Goal: Find specific page/section: Find specific page/section

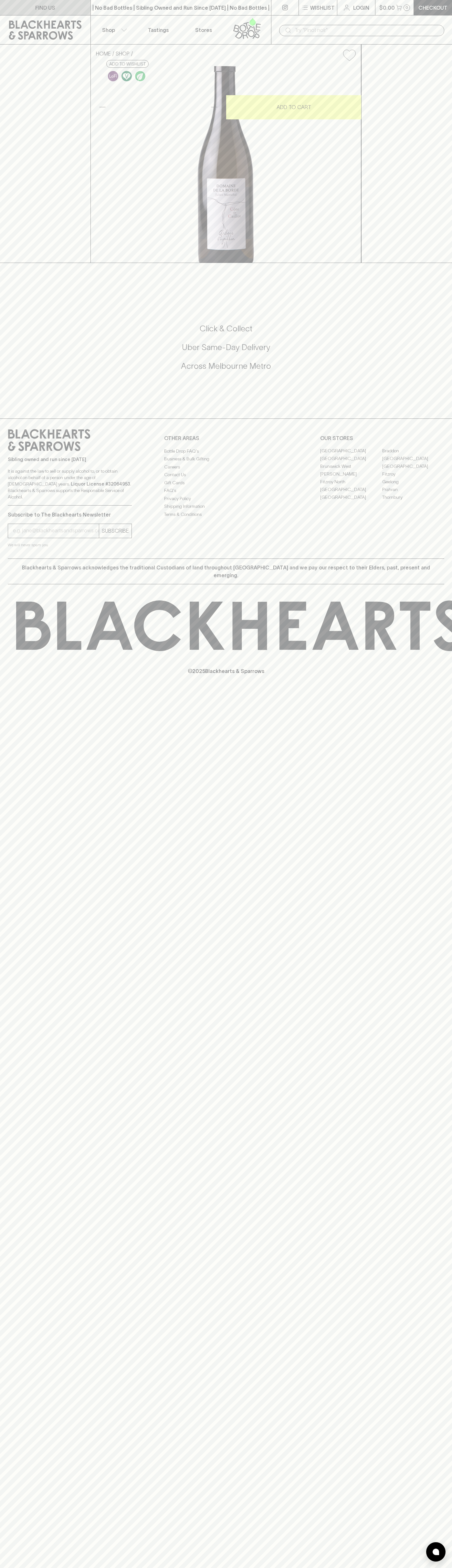
click at [80, 4] on link "FIND US" at bounding box center [45, 7] width 90 height 15
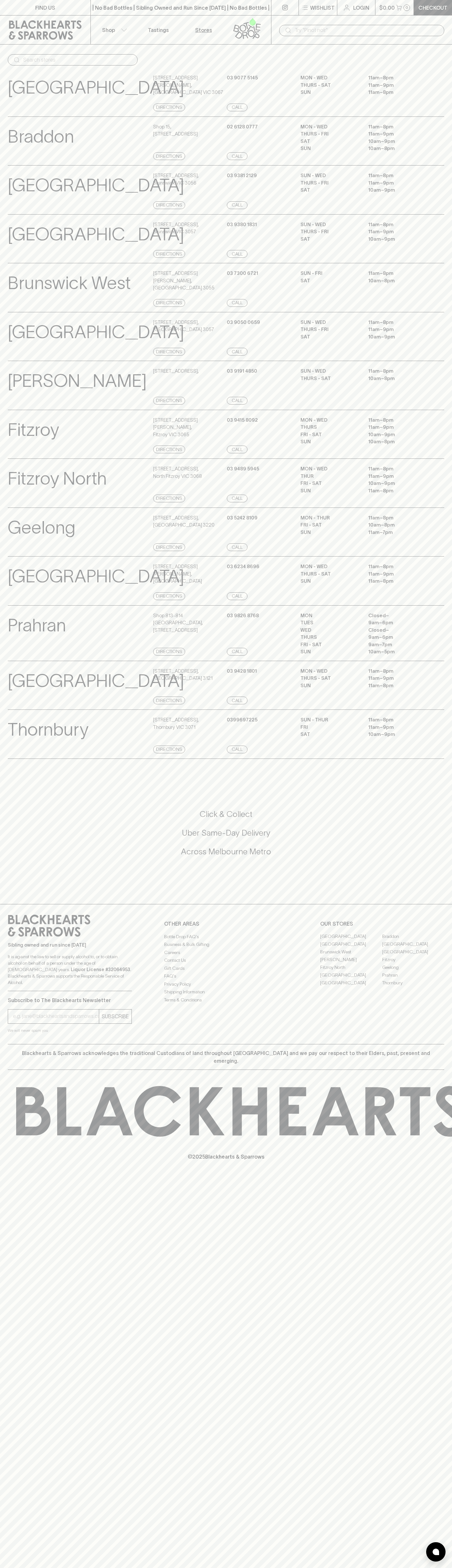
click at [257, 1567] on html "FIND US | No Bad Bottles | Sibling Owned and Run Since 2006 | No Bad Bottles | …" at bounding box center [226, 784] width 452 height 1568
click at [13, 346] on p "[GEOGRAPHIC_DATA]" at bounding box center [96, 332] width 176 height 27
